Goal: Check status: Check status

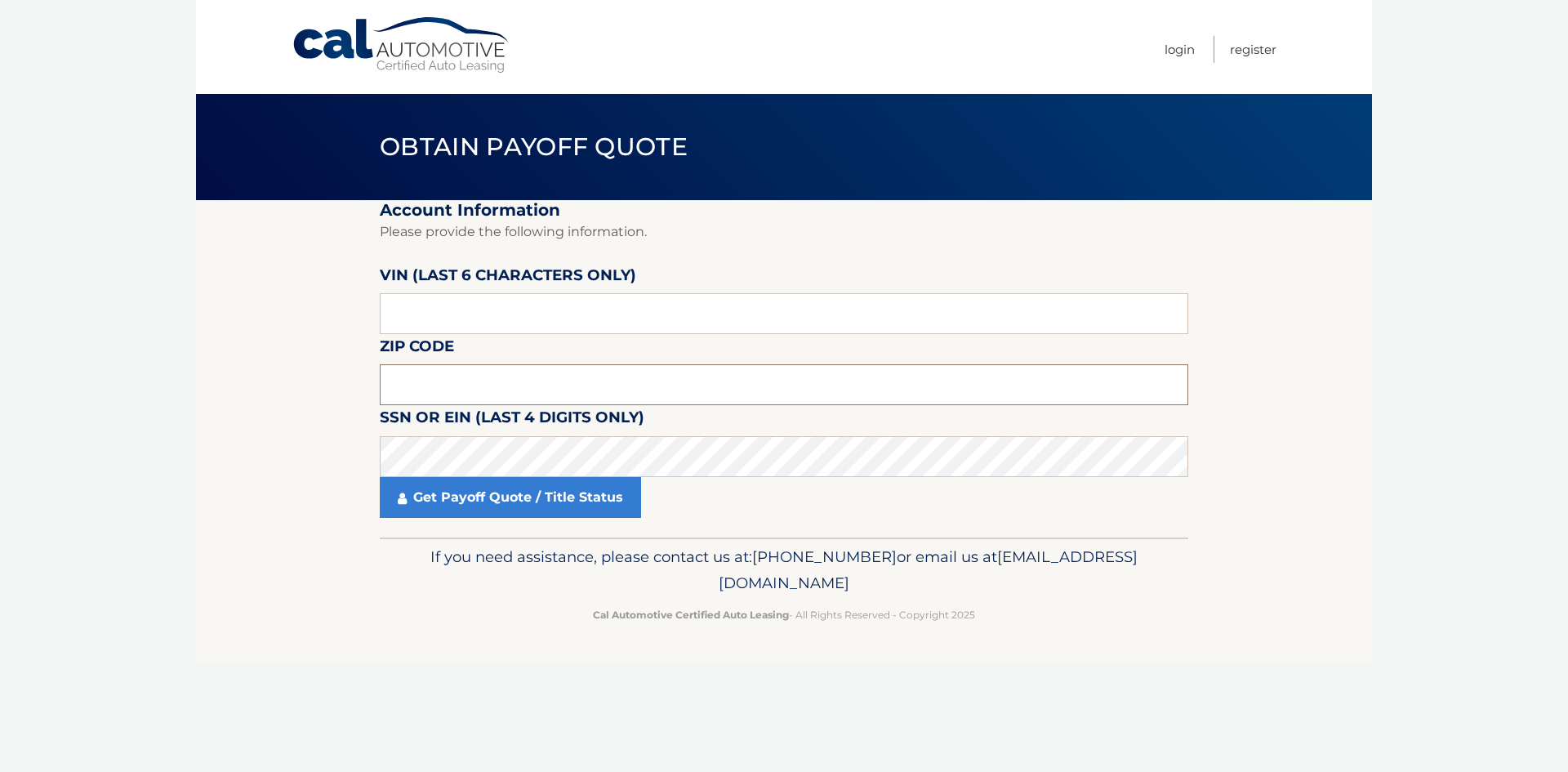
click at [405, 383] on input "text" at bounding box center [783, 384] width 809 height 41
type input "14750"
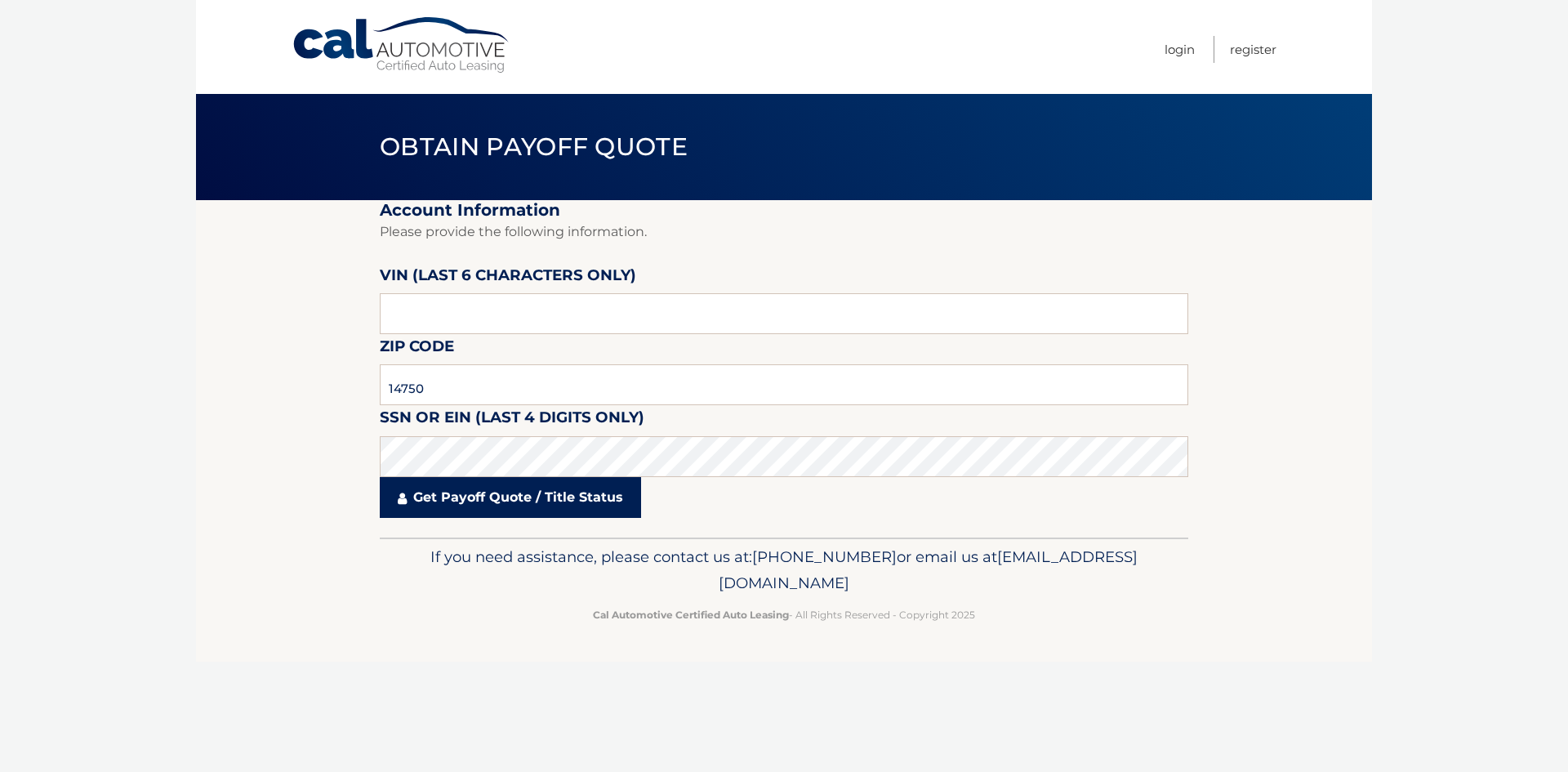
click at [468, 504] on link "Get Payoff Quote / Title Status" at bounding box center [510, 497] width 262 height 41
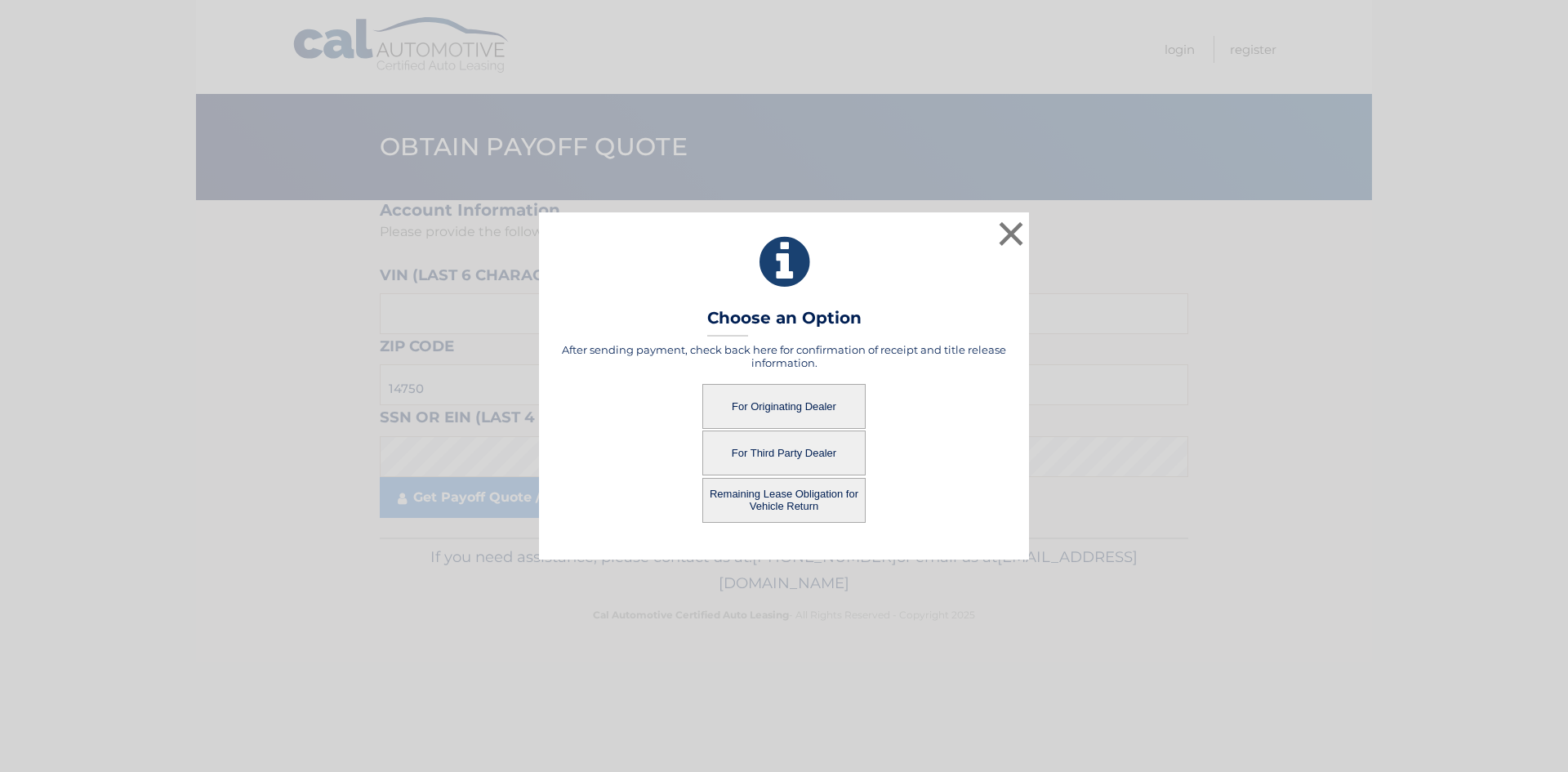
click at [779, 405] on button "For Originating Dealer" at bounding box center [784, 406] width 164 height 45
click at [808, 407] on button "For Originating Dealer" at bounding box center [784, 406] width 164 height 45
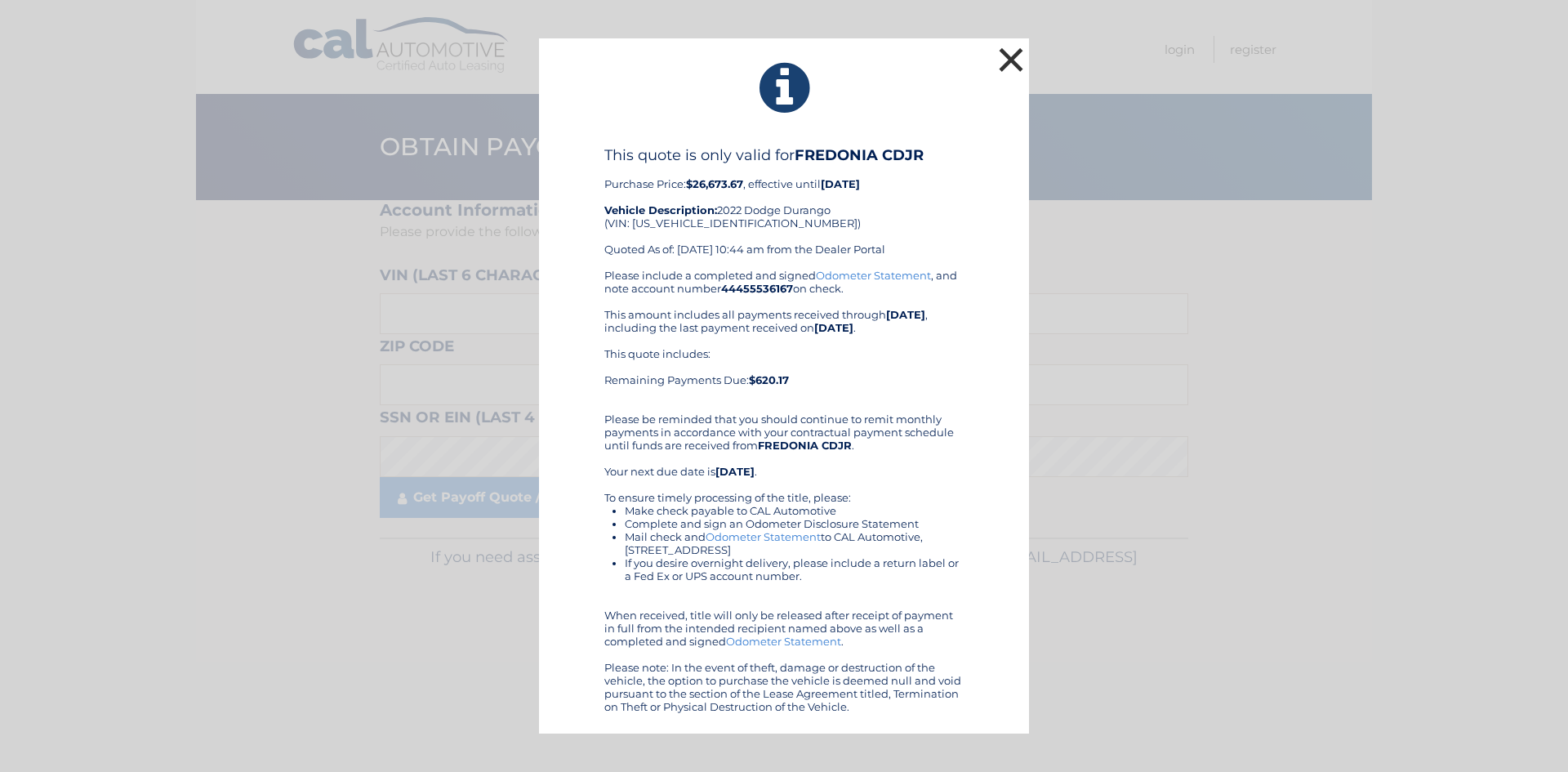
click at [1014, 52] on button "×" at bounding box center [1011, 60] width 33 height 33
